Goal: Find specific page/section: Find specific page/section

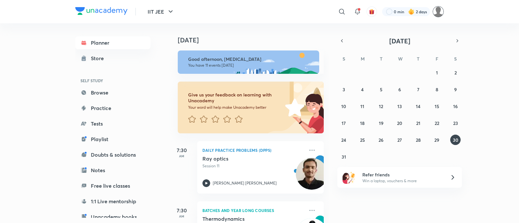
click at [433, 14] on img at bounding box center [437, 11] width 11 height 11
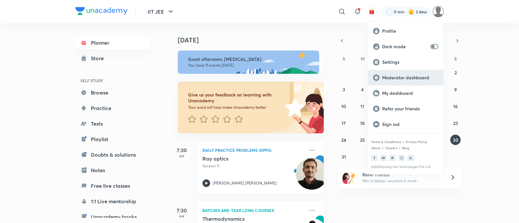
click at [415, 75] on p "Moderator dashboard" at bounding box center [410, 78] width 56 height 6
